Goal: Transaction & Acquisition: Book appointment/travel/reservation

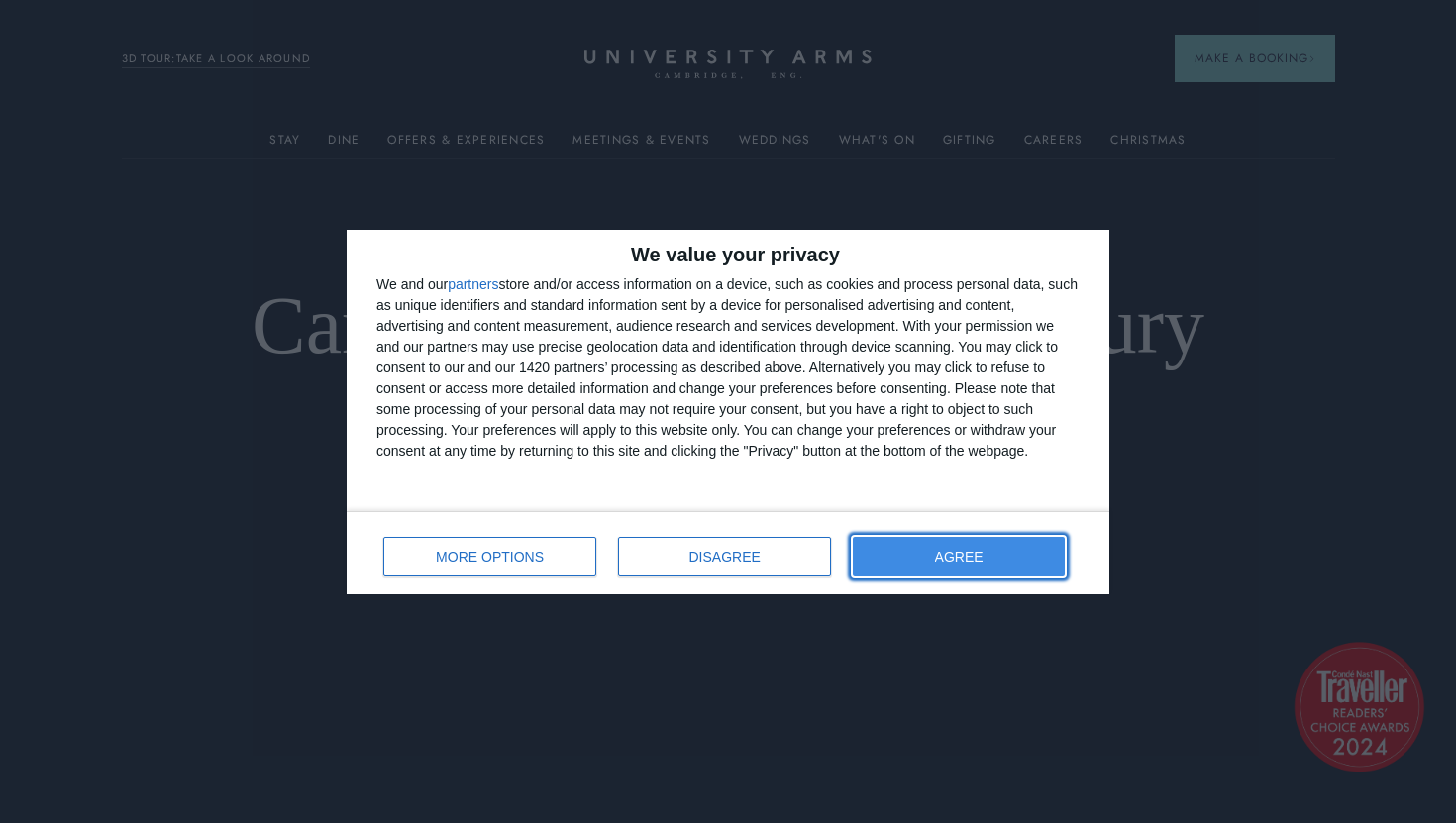
click at [983, 545] on button "AGREE" at bounding box center [959, 557] width 212 height 40
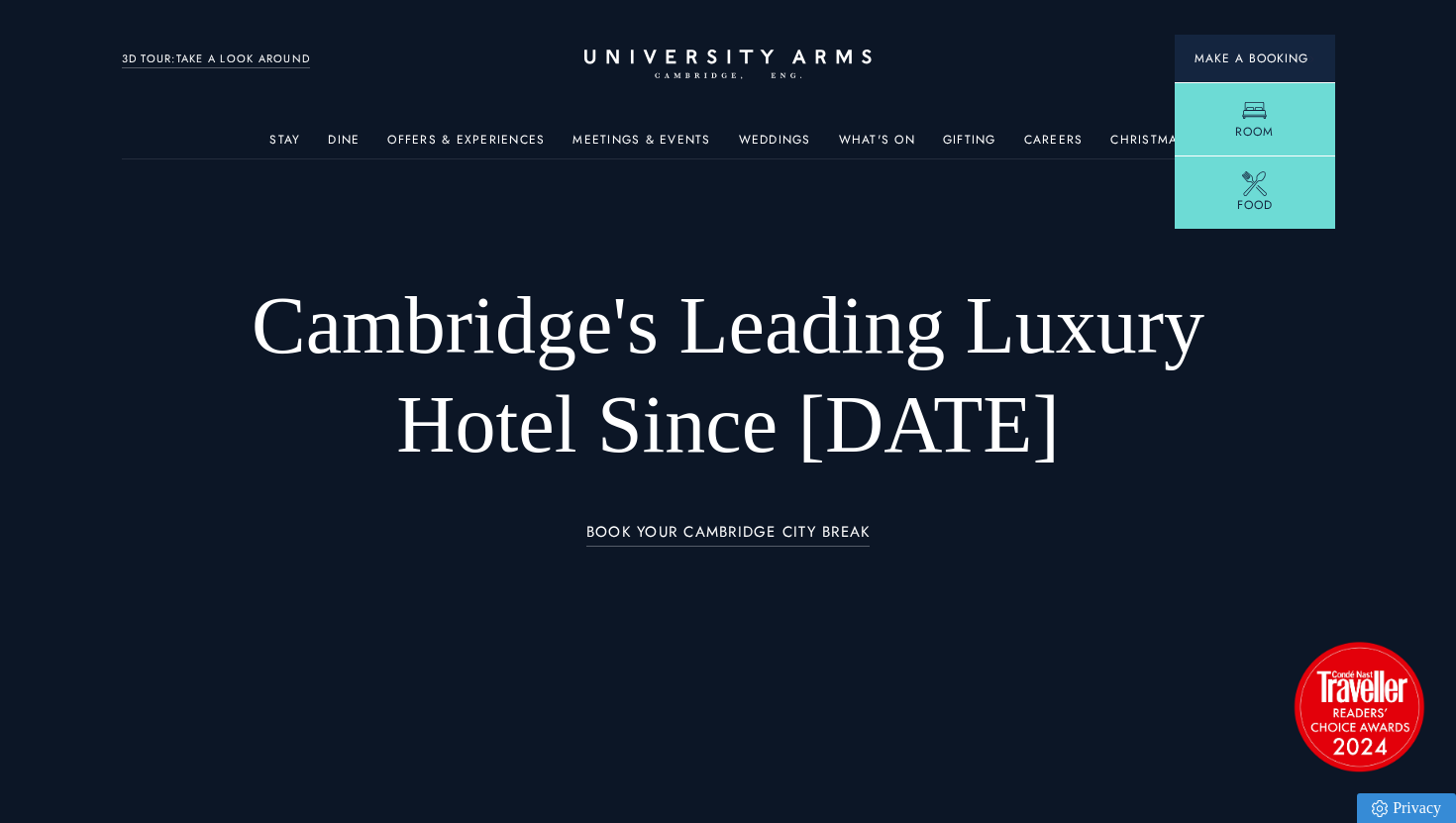
click at [1255, 55] on span "Make a Booking" at bounding box center [1254, 59] width 121 height 18
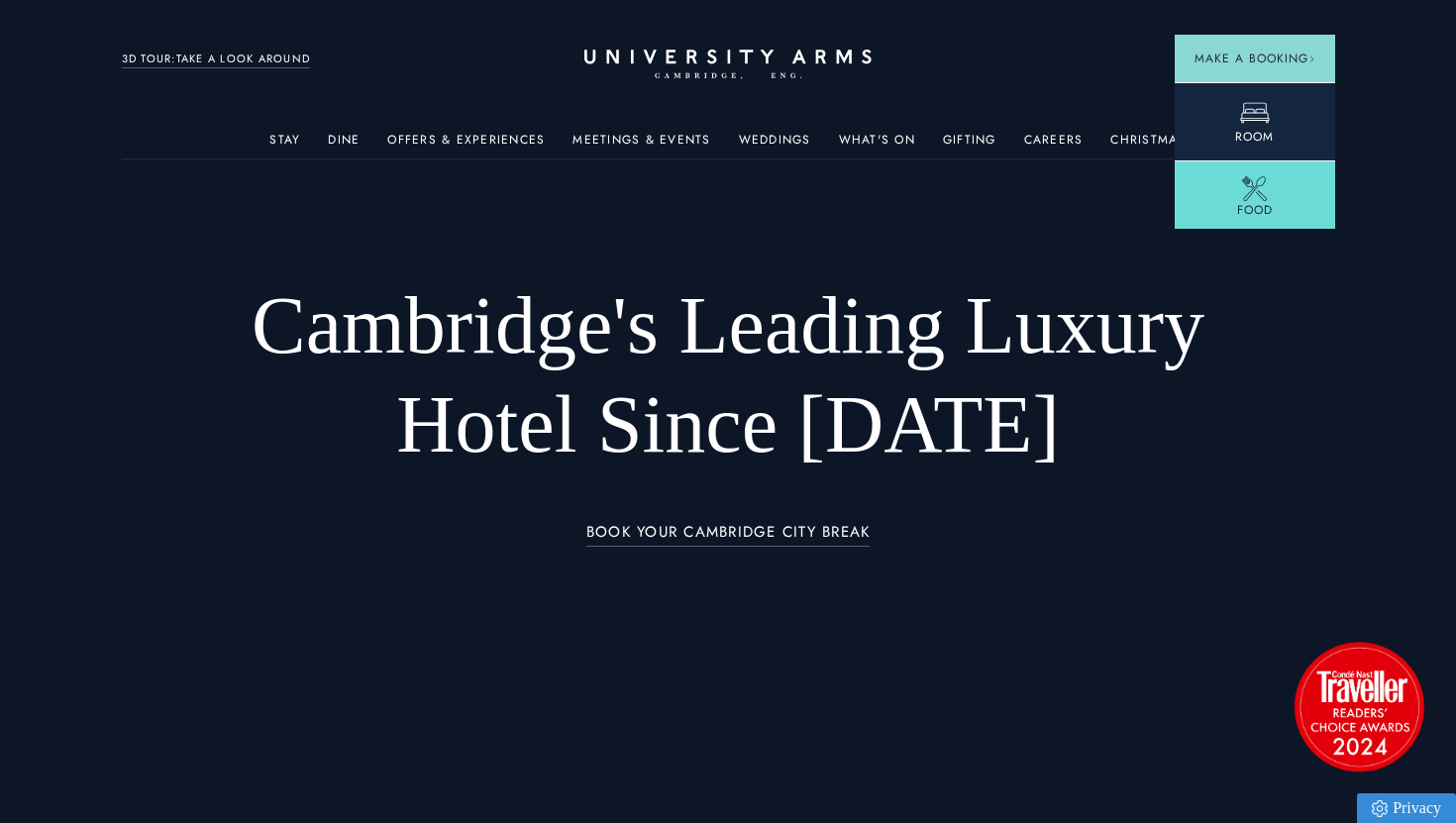
click at [1224, 133] on link "Room" at bounding box center [1255, 121] width 160 height 78
